Goal: Register for event/course

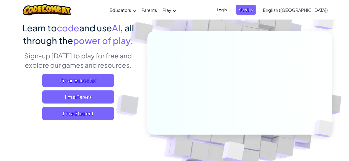
scroll to position [54, 0]
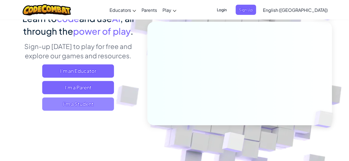
click at [51, 109] on span "I'm a Student" at bounding box center [78, 104] width 72 height 13
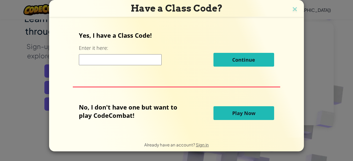
click at [95, 57] on input at bounding box center [120, 59] width 83 height 11
type input "bagthickpig"
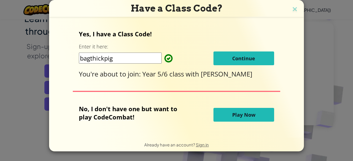
click at [261, 55] on button "Continue" at bounding box center [243, 59] width 61 height 14
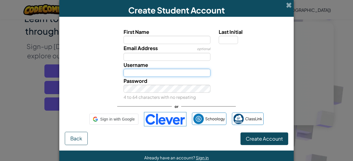
type input "QASAydienC"
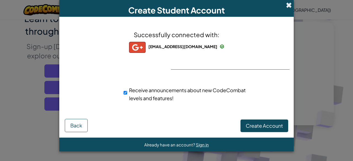
click at [289, 3] on span at bounding box center [289, 5] width 6 height 6
